Goal: Task Accomplishment & Management: Manage account settings

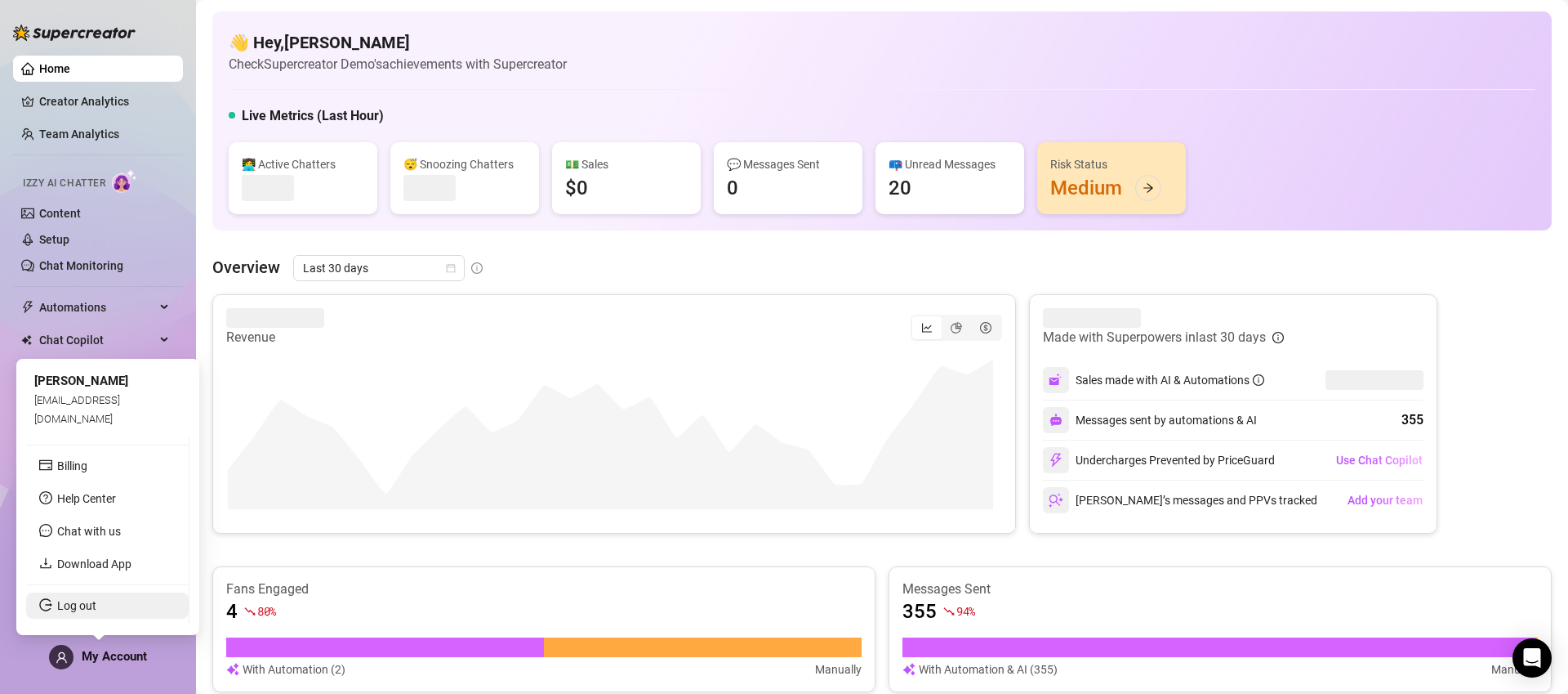
click at [92, 602] on link "Log out" at bounding box center [77, 605] width 39 height 13
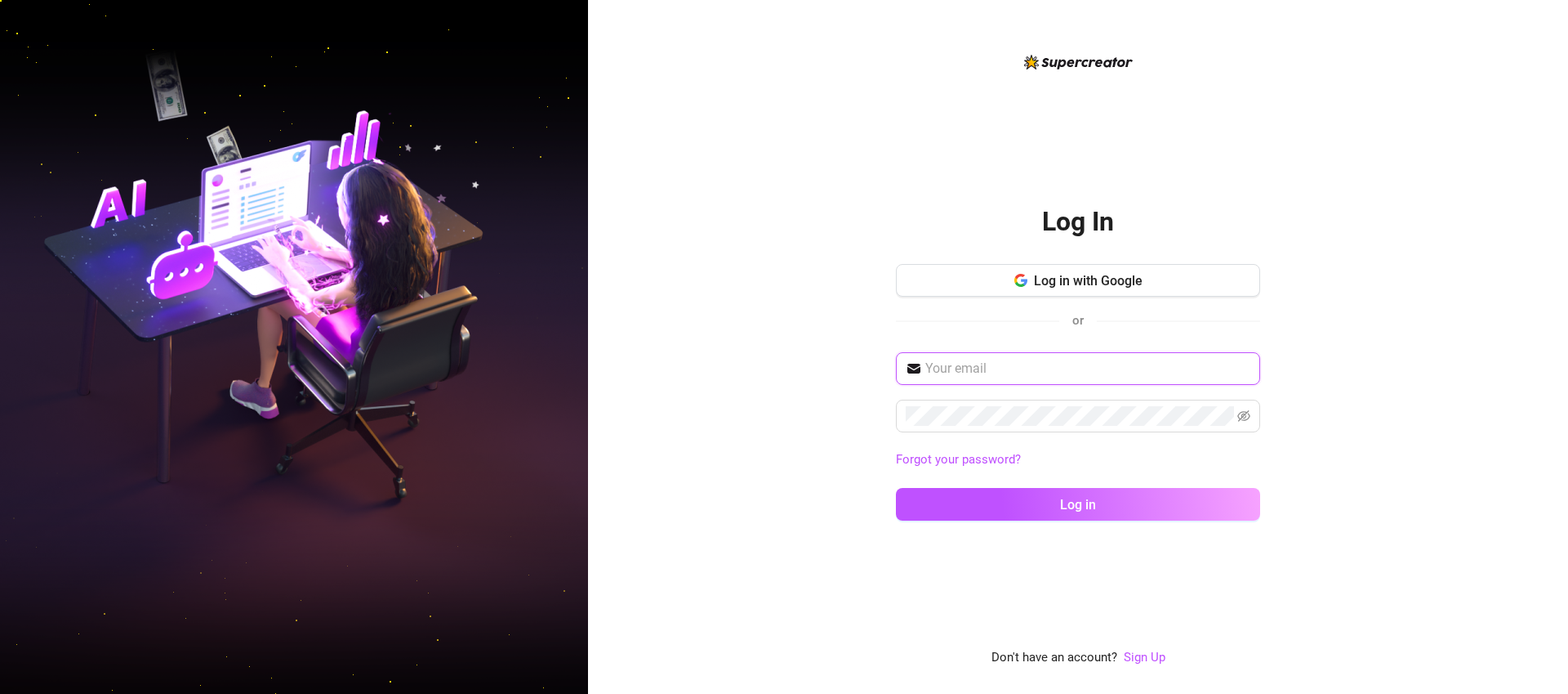
type input "[EMAIL_ADDRESS][DOMAIN_NAME]"
click at [1174, 275] on button "Log in with Google" at bounding box center [1077, 280] width 364 height 33
